Goal: Check status: Check status

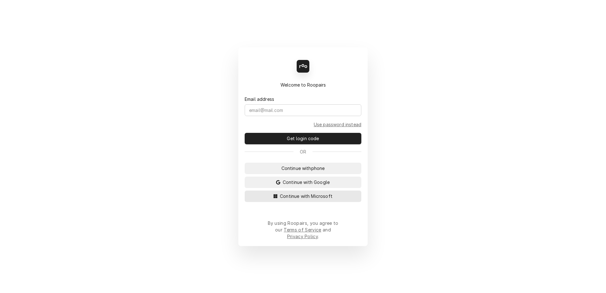
click at [299, 199] on span "Continue with Microsoft" at bounding box center [306, 196] width 55 height 7
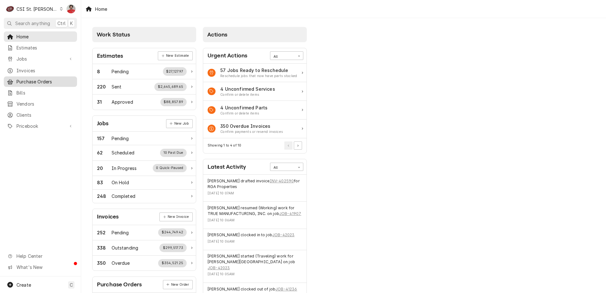
click at [36, 80] on span "Purchase Orders" at bounding box center [44, 81] width 57 height 7
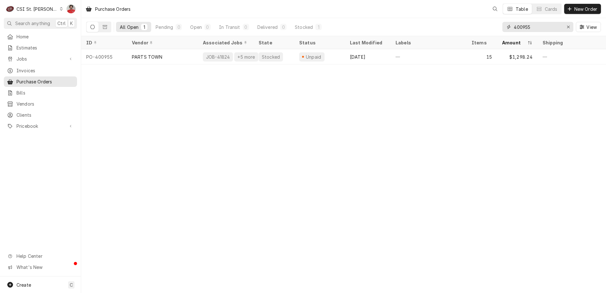
click at [524, 28] on input "400955" at bounding box center [538, 27] width 48 height 10
type input "400994"
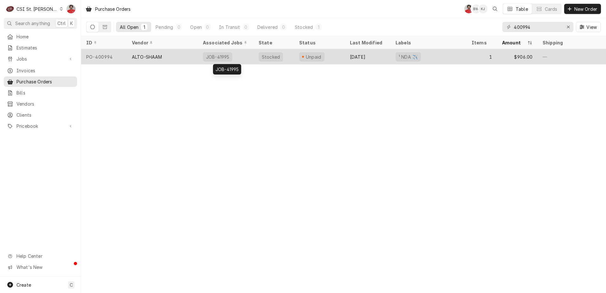
click at [243, 56] on div "JOB-41995" at bounding box center [226, 56] width 56 height 15
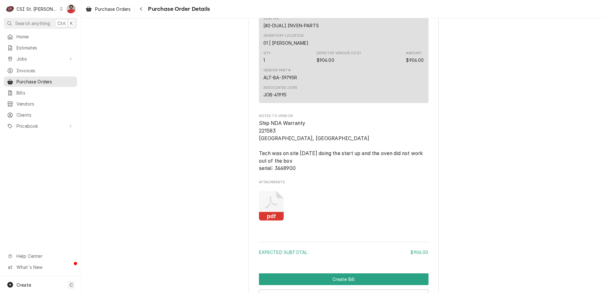
scroll to position [611, 0]
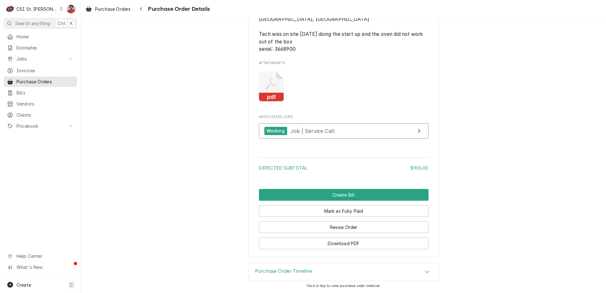
click at [324, 270] on div "Purchase Order Timeline" at bounding box center [344, 272] width 190 height 18
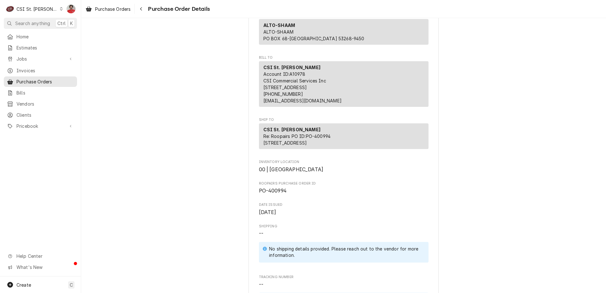
scroll to position [0, 0]
